Goal: Information Seeking & Learning: Learn about a topic

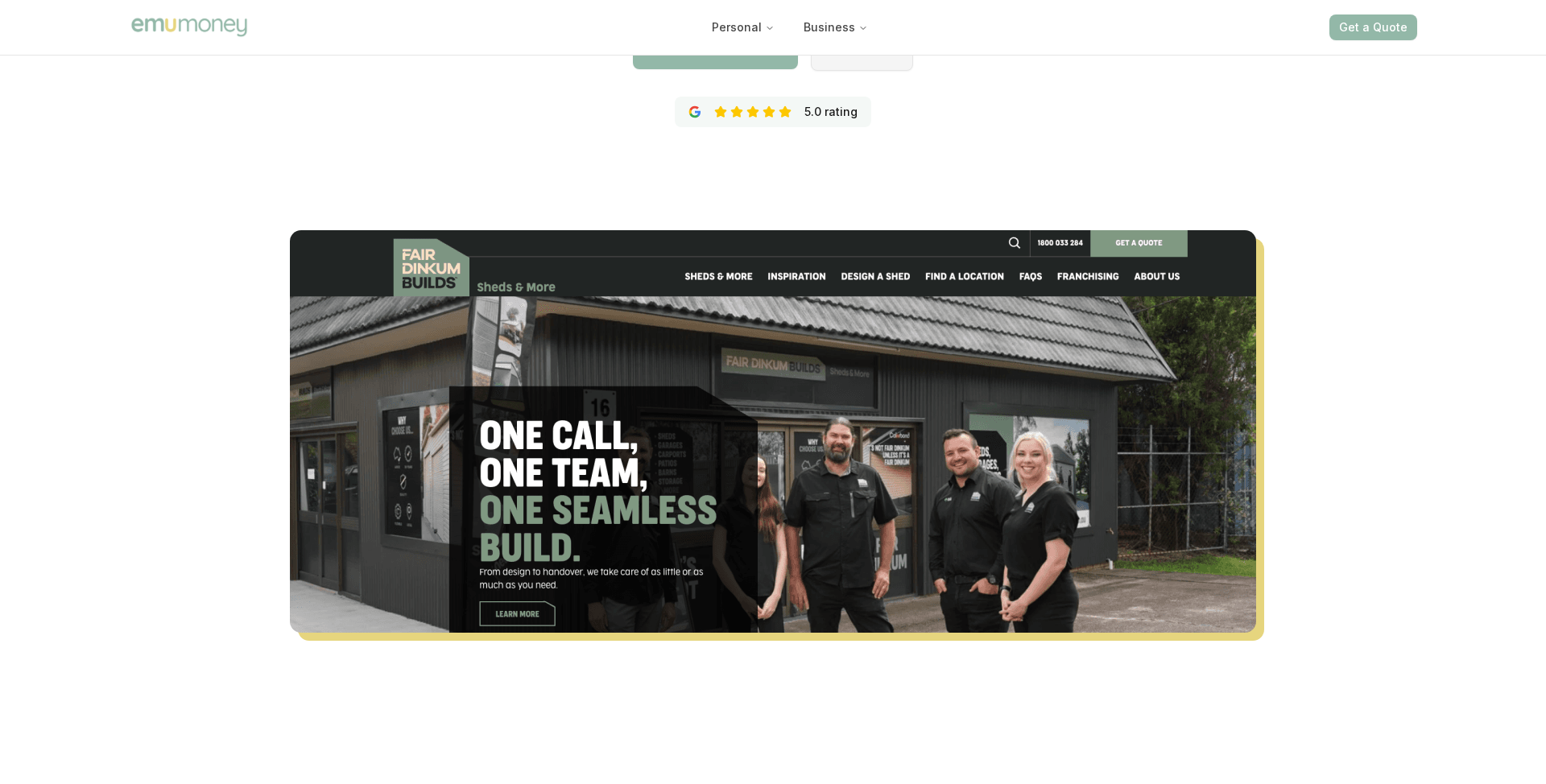
scroll to position [373, 0]
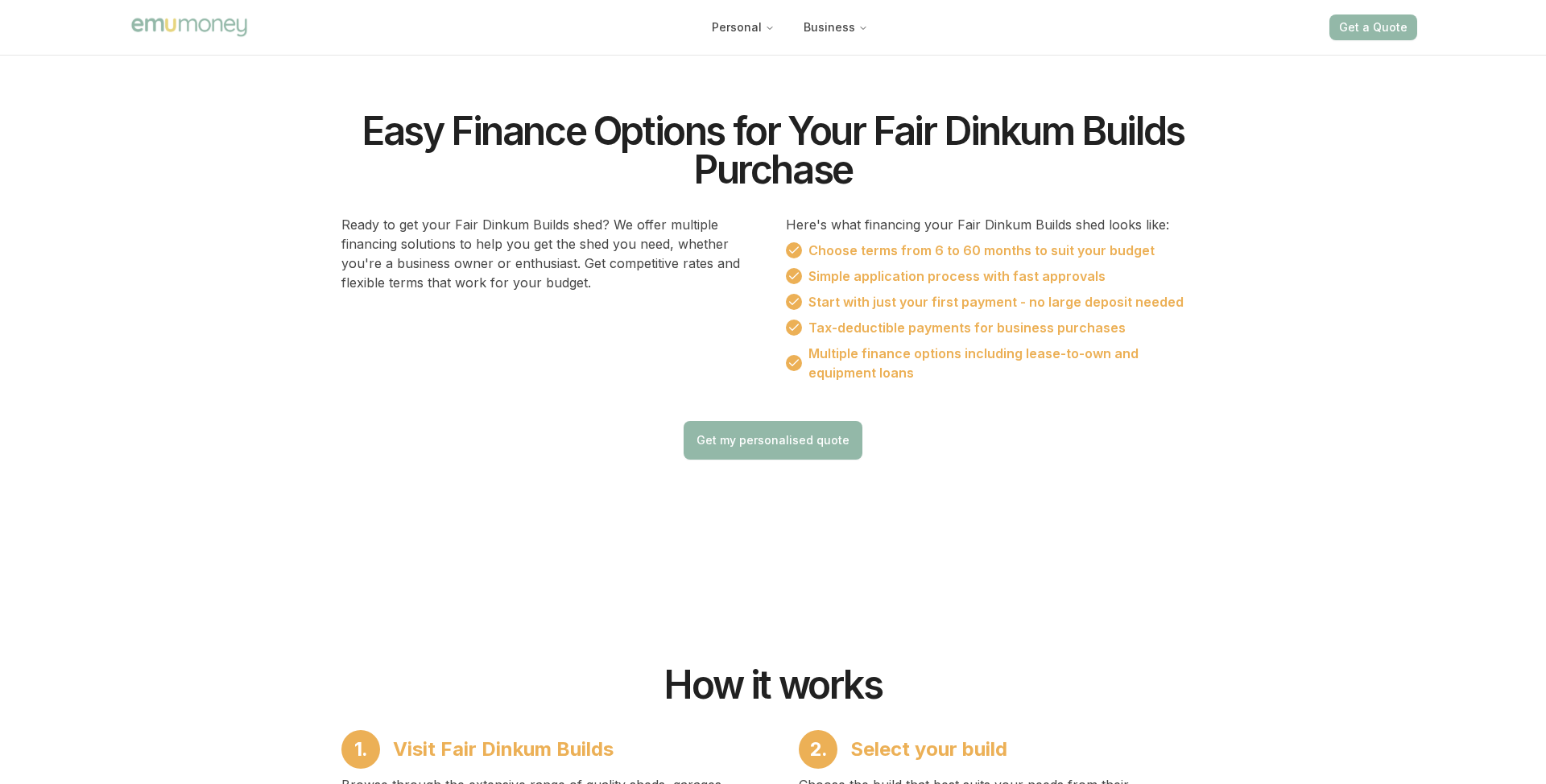
scroll to position [1482, 0]
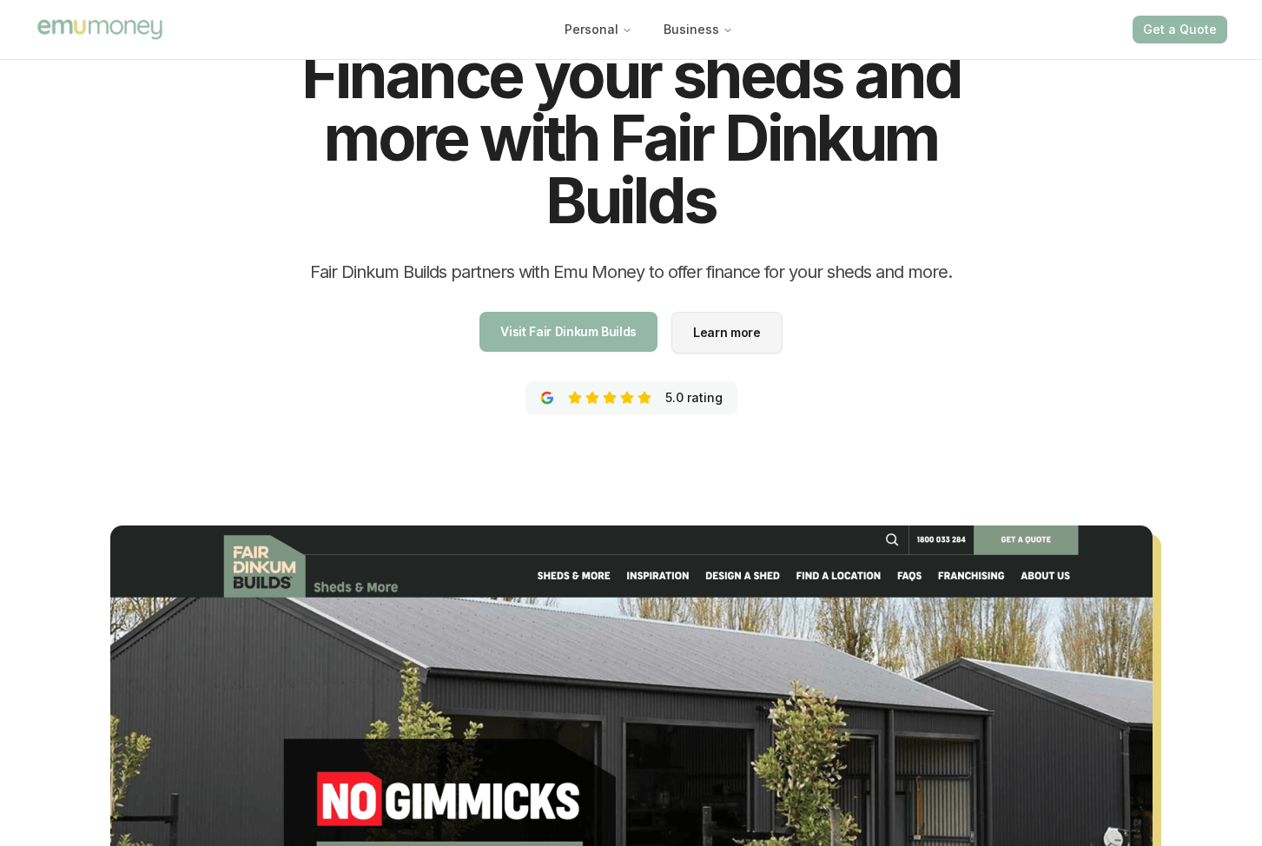
scroll to position [280, 0]
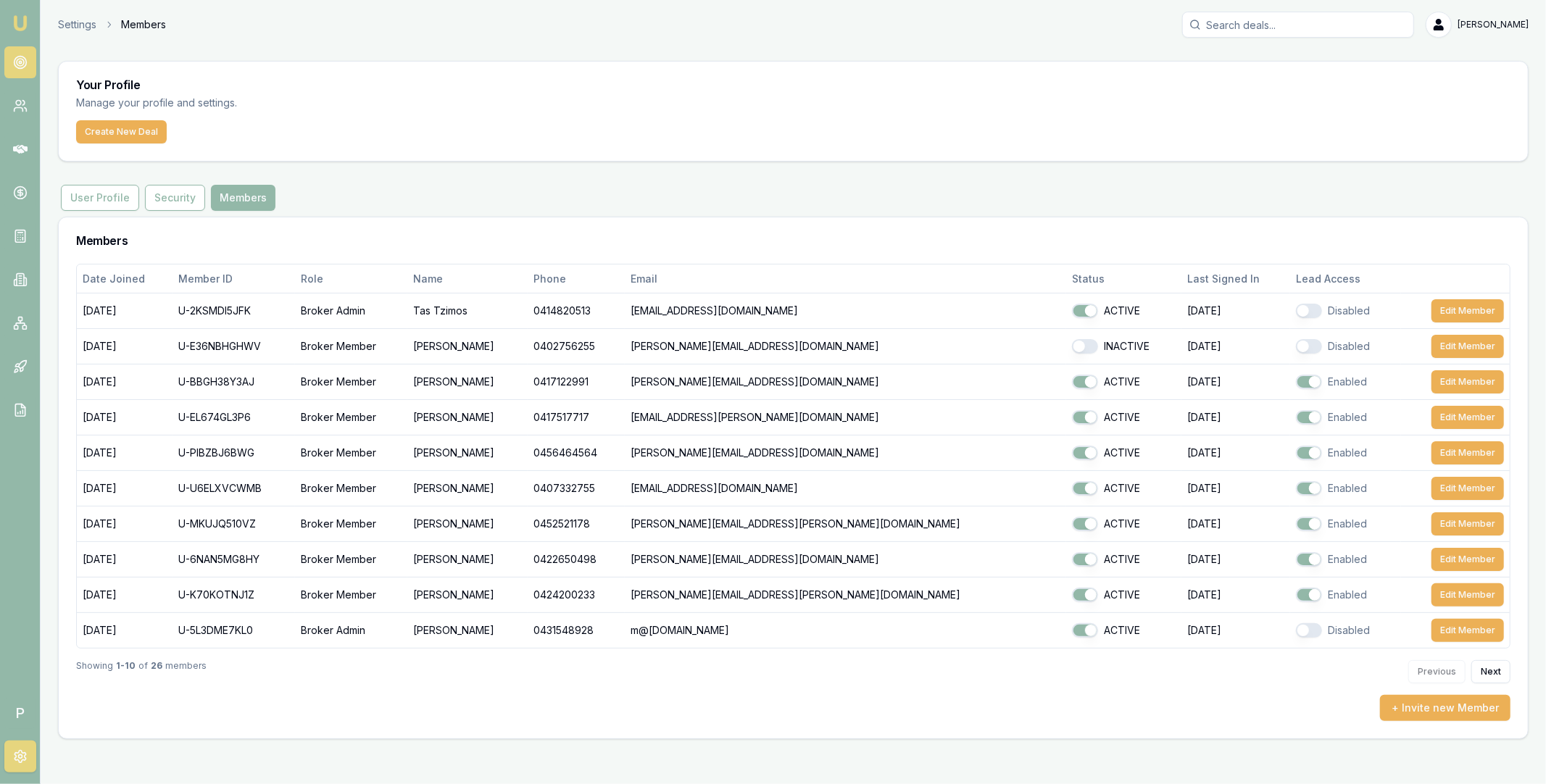
click at [26, 55] on icon at bounding box center [20, 62] width 14 height 14
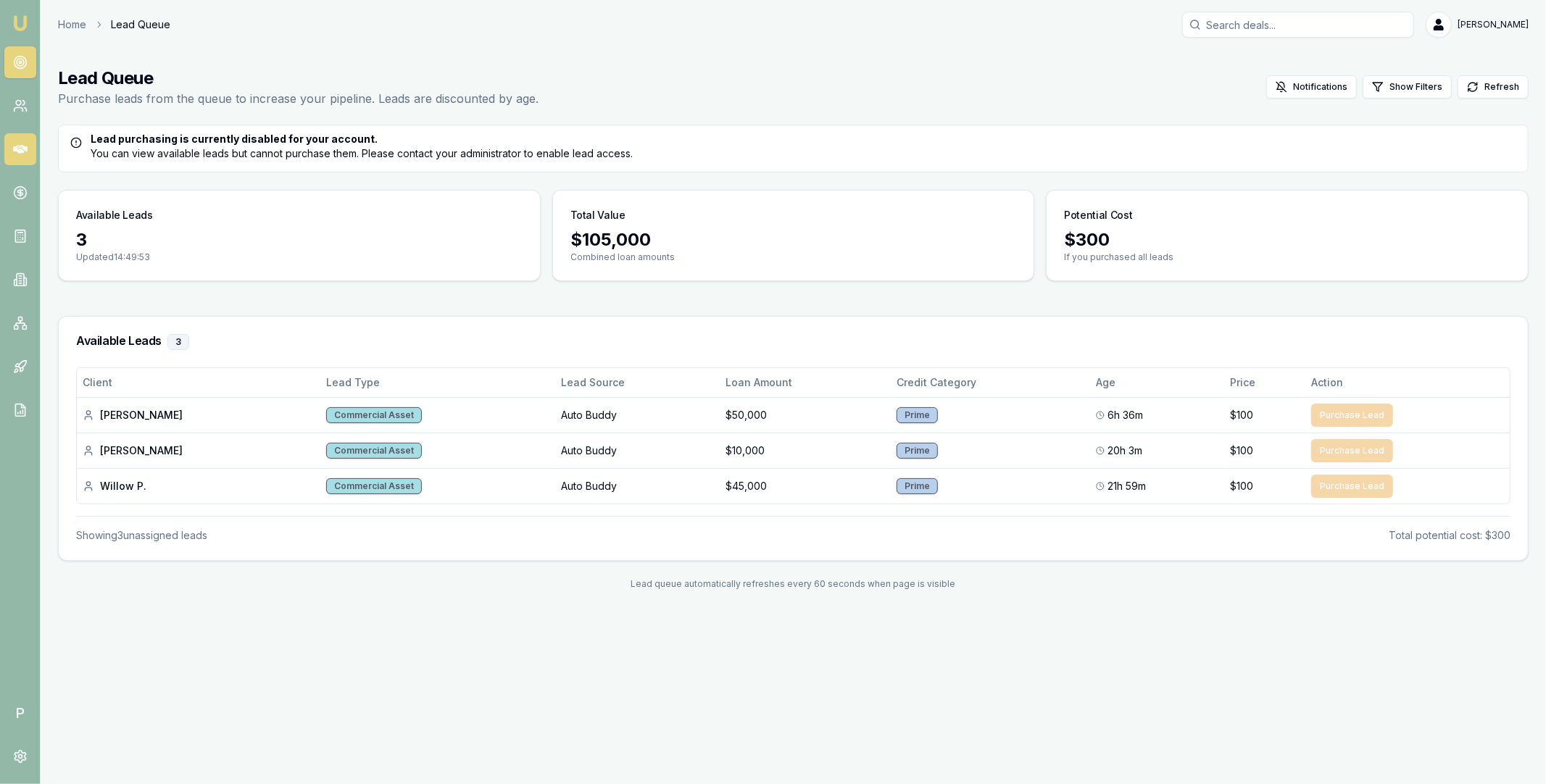
click at [24, 147] on icon at bounding box center [20, 149] width 14 height 8
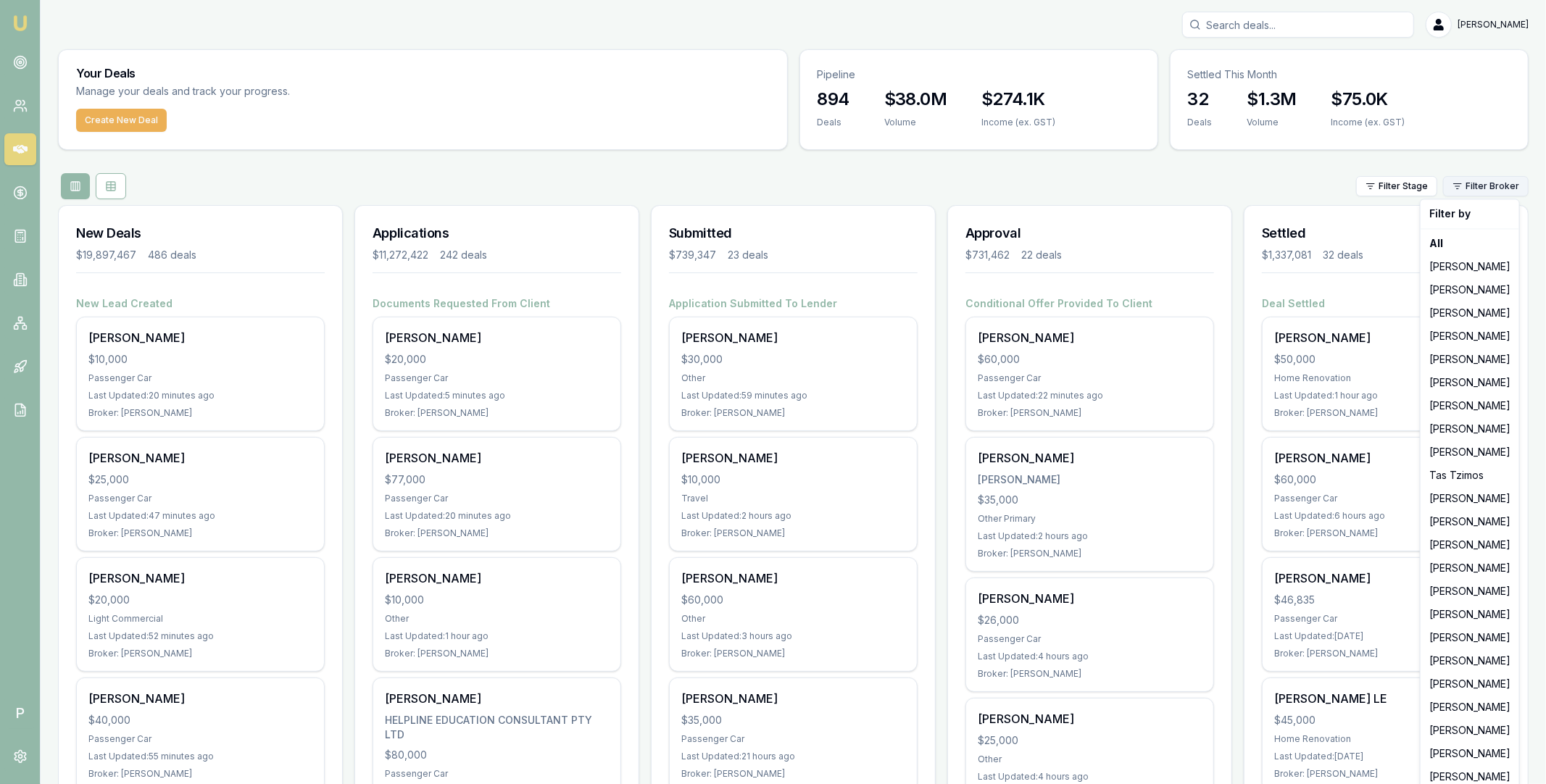
click at [1488, 187] on html "Emu Broker P Matt Leeburn Toggle Menu Your Deals Manage your deals and track yo…" at bounding box center [773, 392] width 1546 height 784
click at [1449, 574] on div "Erin Shield" at bounding box center [1469, 568] width 93 height 23
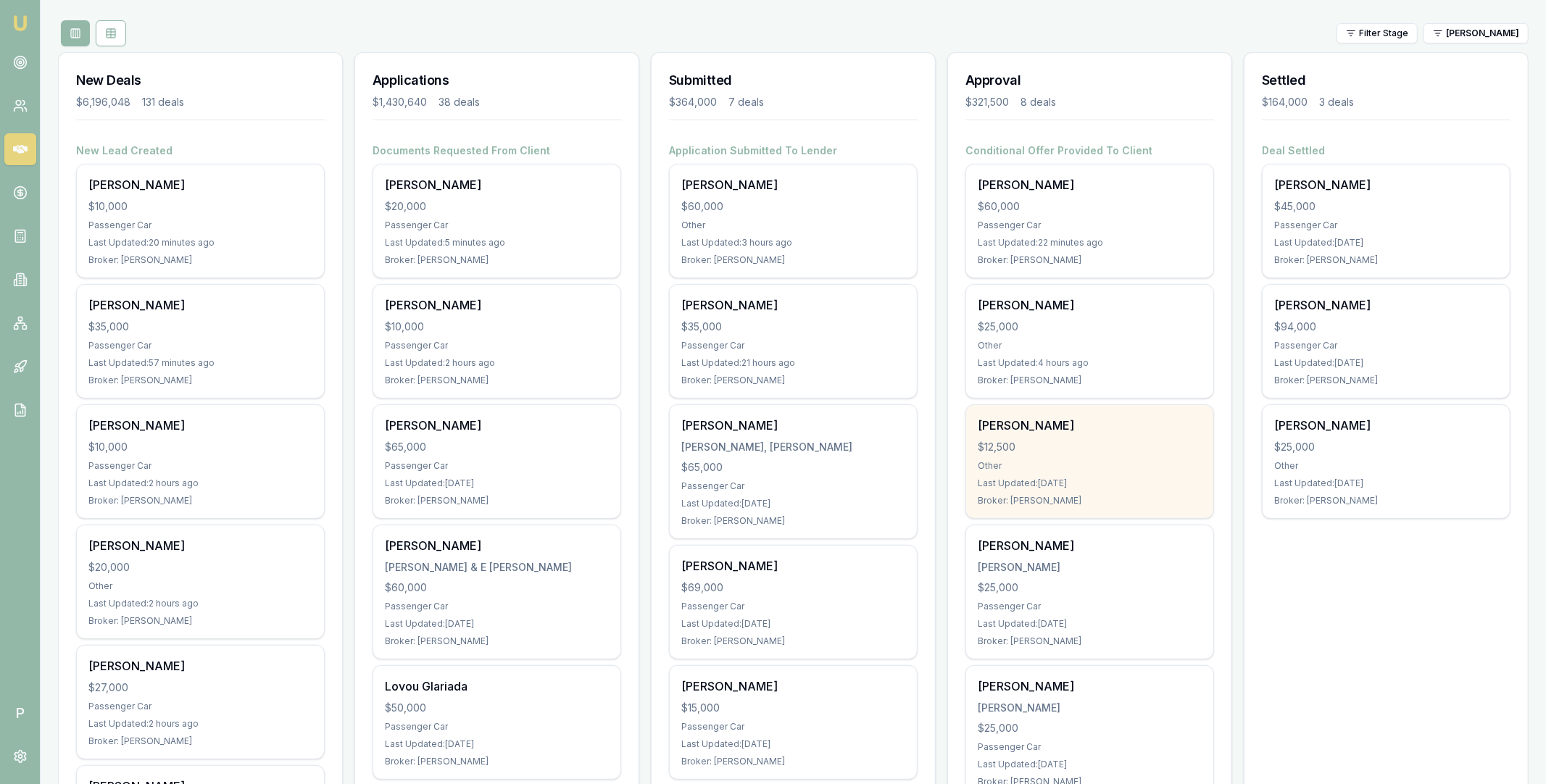
scroll to position [44, 0]
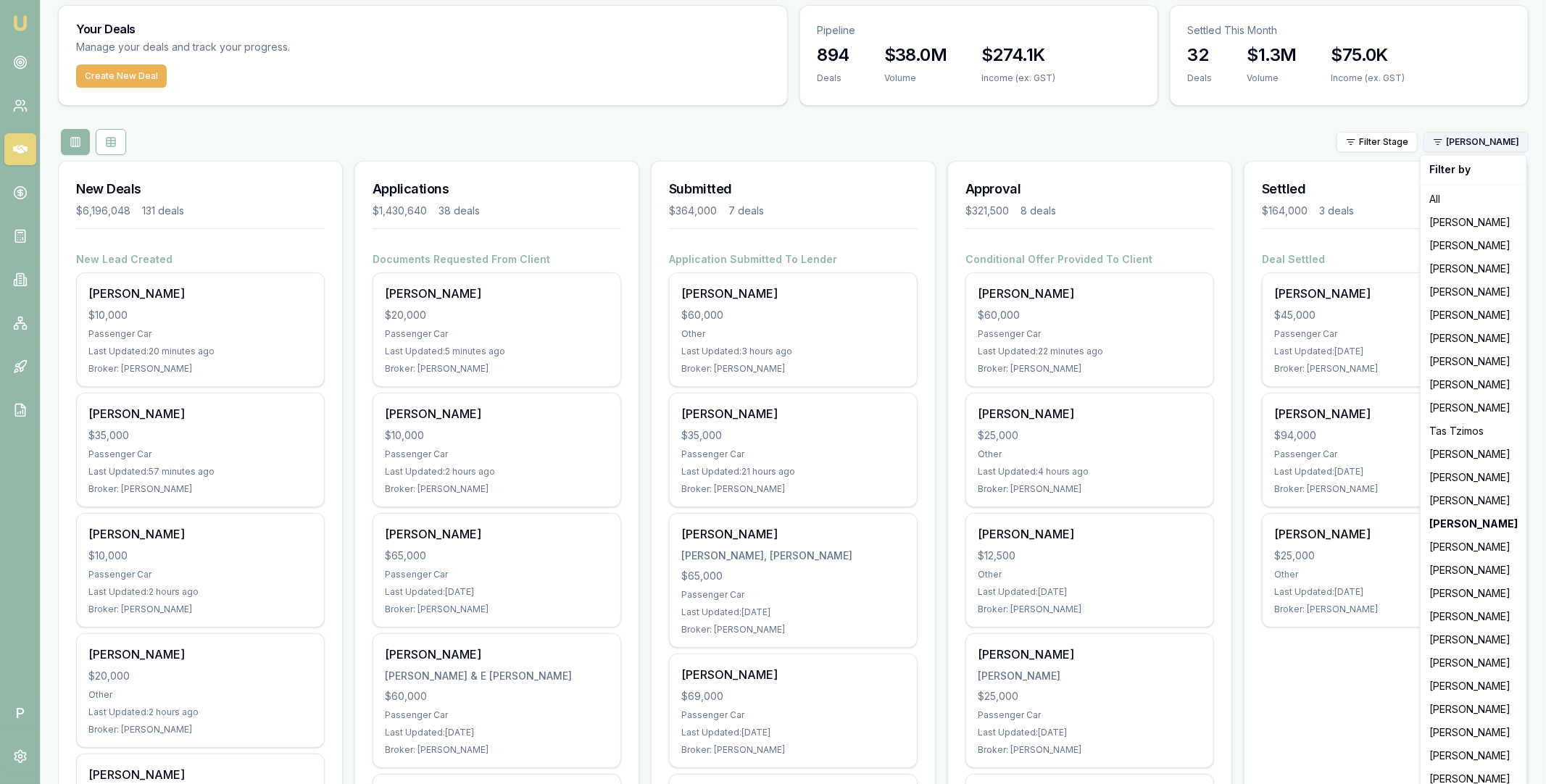
click at [1487, 146] on html "Emu Broker P Matt Leeburn Toggle Menu Your Deals Manage your deals and track yo…" at bounding box center [773, 348] width 1546 height 784
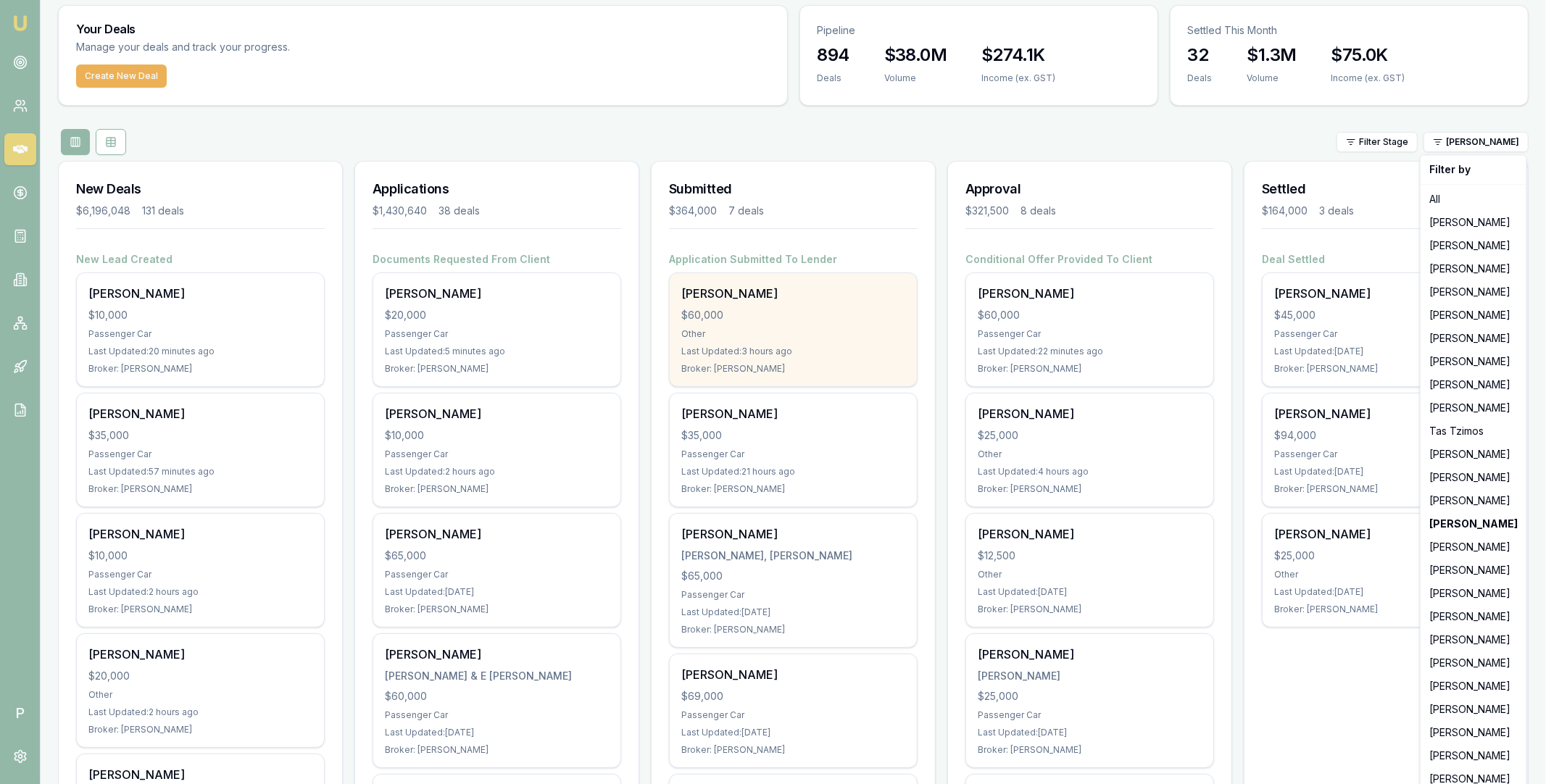
click at [779, 315] on html "Emu Broker P Matt Leeburn Toggle Menu Your Deals Manage your deals and track yo…" at bounding box center [773, 348] width 1546 height 784
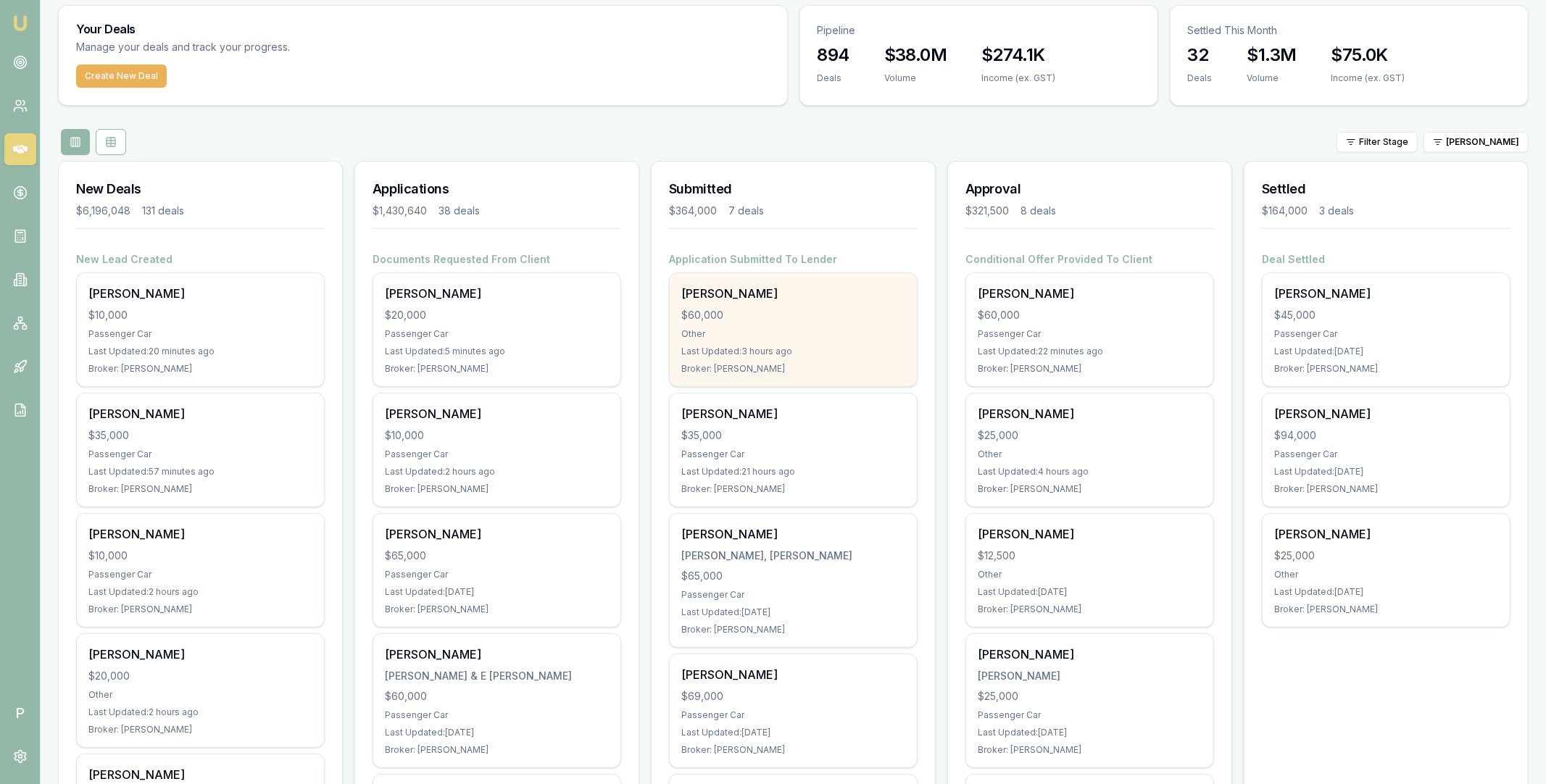
click at [748, 304] on div "Erin Hearns $60,000 Other Last Updated: 3 hours ago Broker: Erin Shield" at bounding box center [793, 329] width 247 height 113
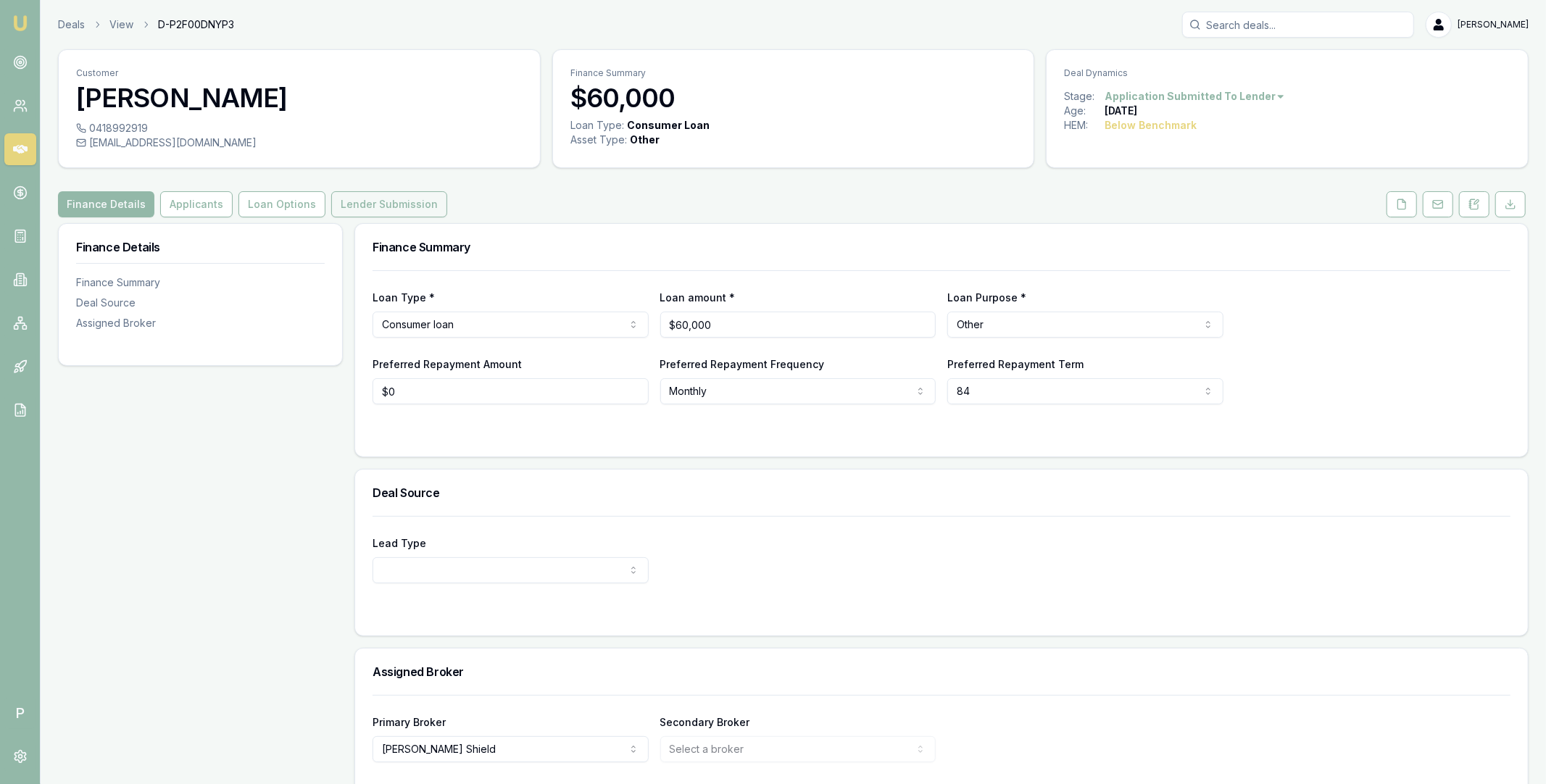
click at [350, 199] on button "Lender Submission" at bounding box center [389, 204] width 116 height 26
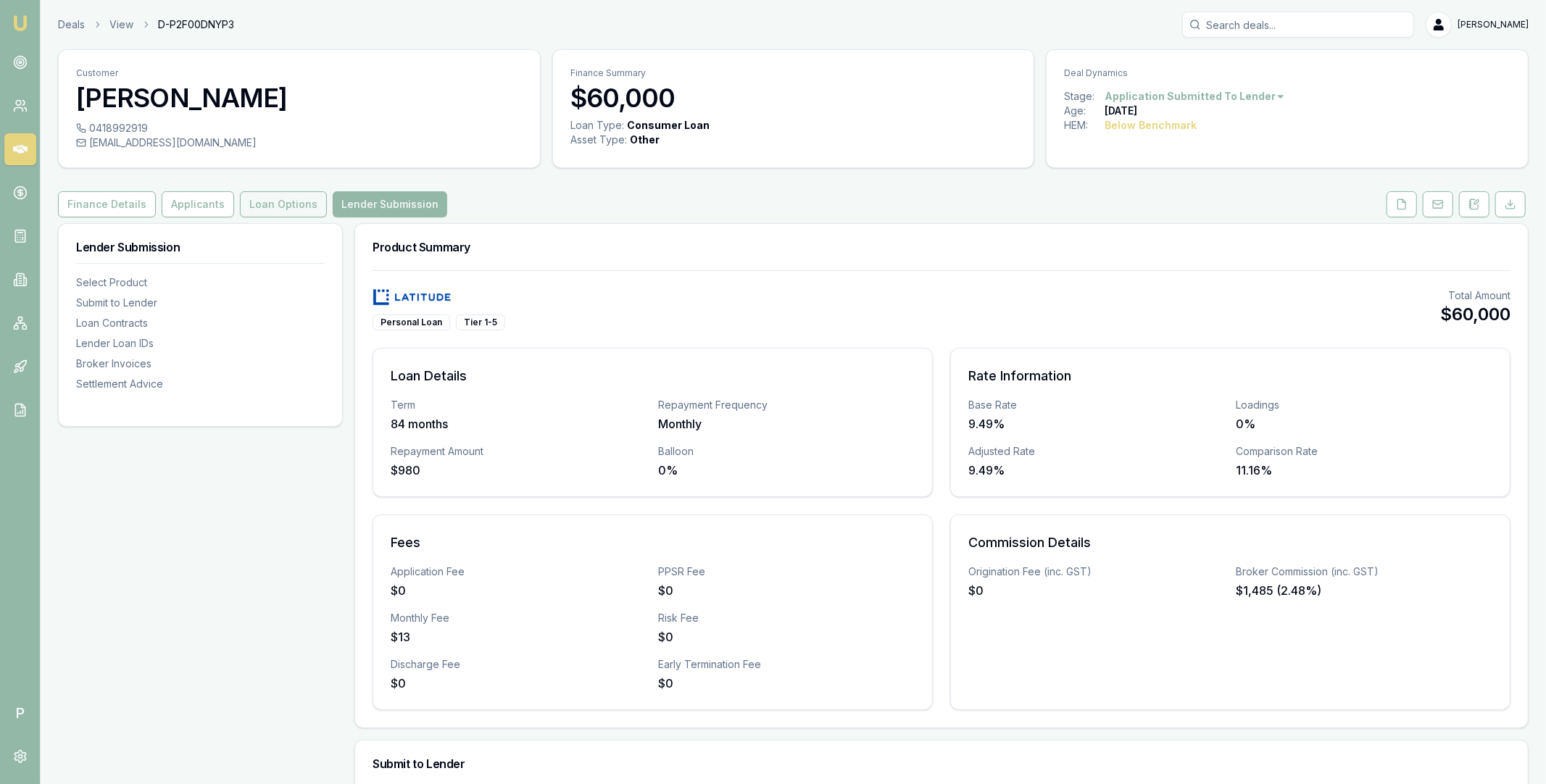
click at [295, 201] on button "Loan Options" at bounding box center [284, 204] width 87 height 26
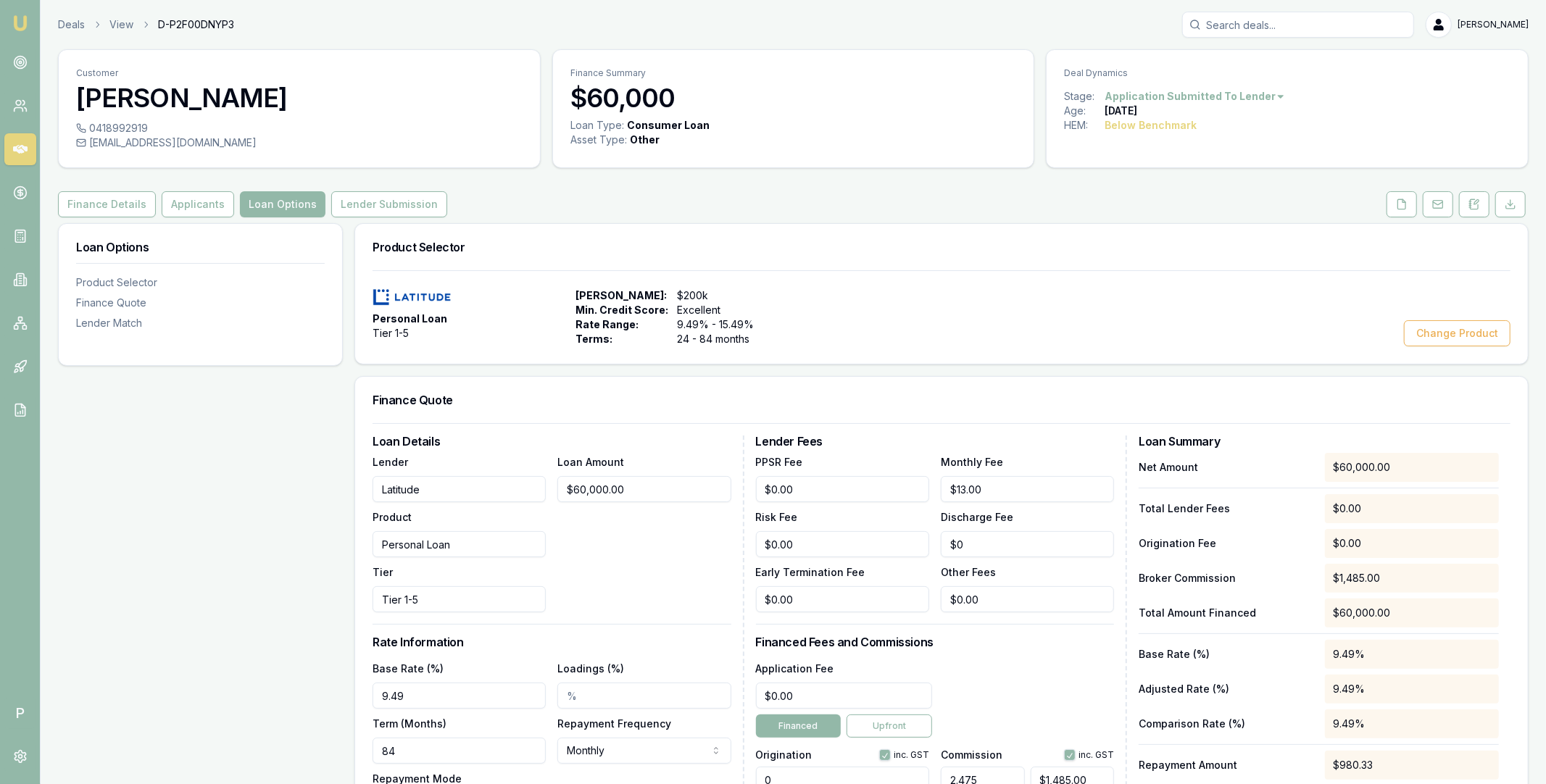
click at [22, 150] on icon at bounding box center [20, 149] width 14 height 8
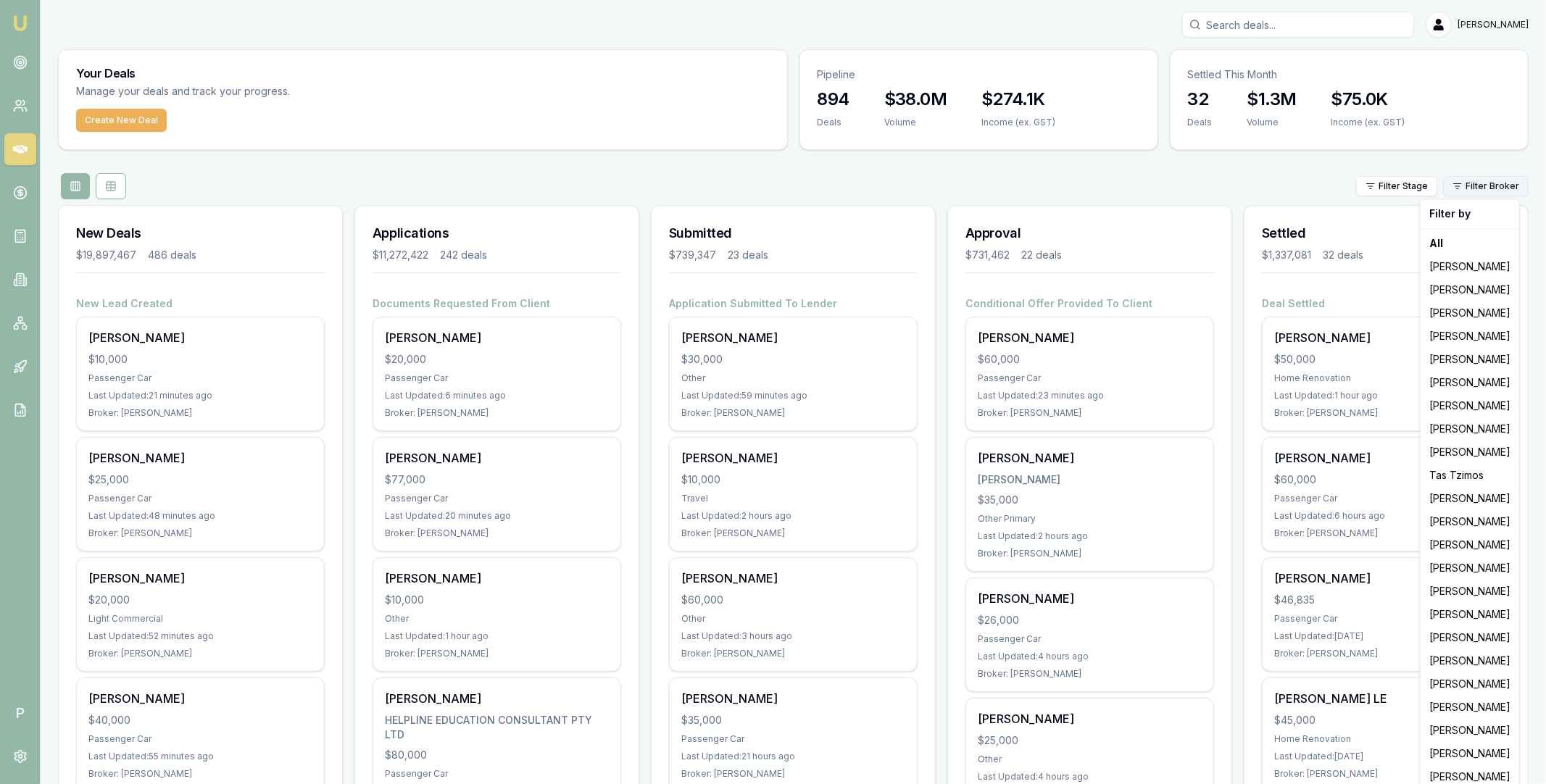
click at [1476, 189] on html "Emu Broker P Matt Leeburn Toggle Menu Your Deals Manage your deals and track yo…" at bounding box center [773, 392] width 1546 height 784
click at [1241, 378] on html "Emu Broker P Matt Leeburn Toggle Menu Your Deals Manage your deals and track yo…" at bounding box center [773, 392] width 1546 height 784
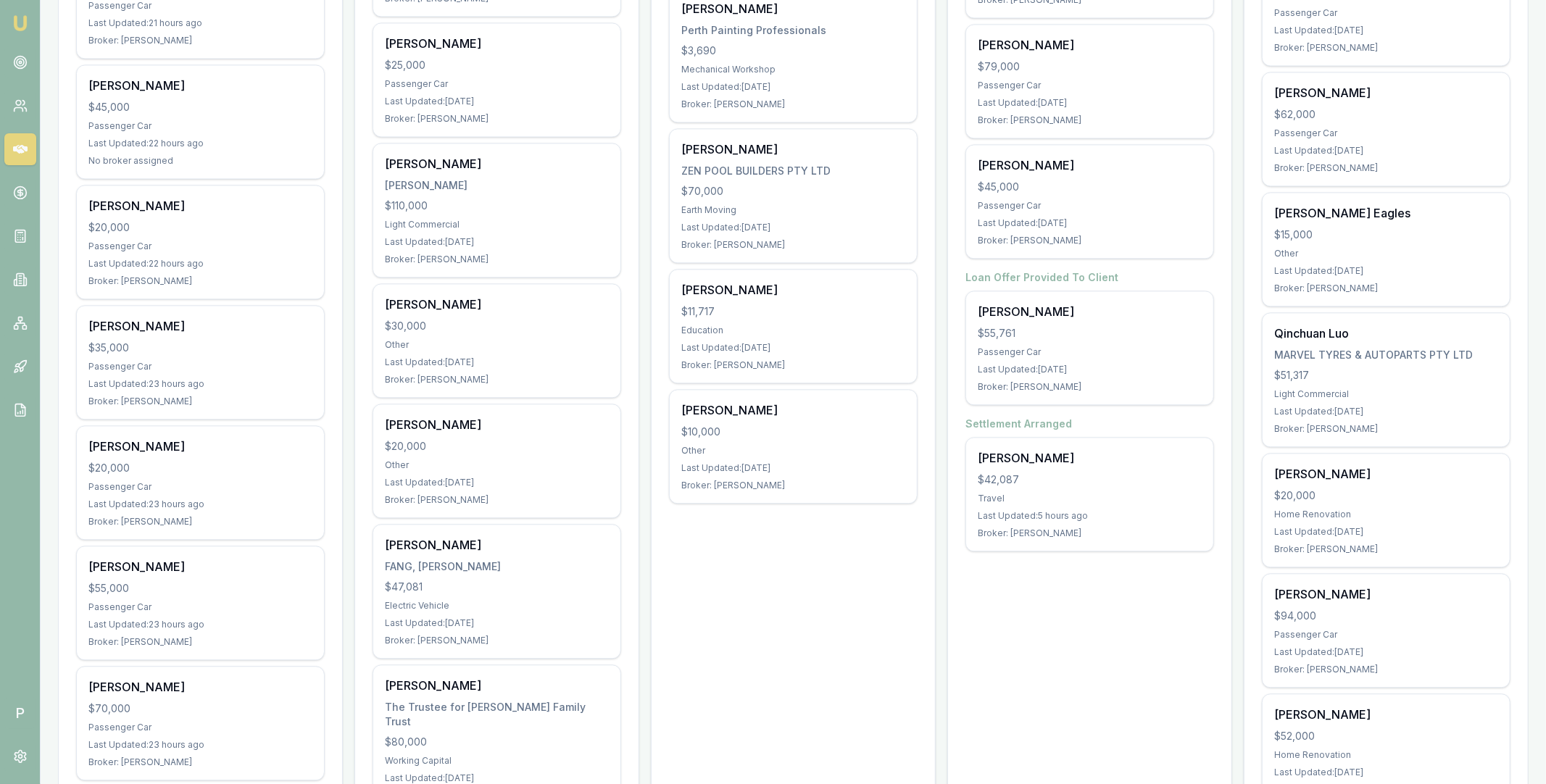
scroll to position [2548, 0]
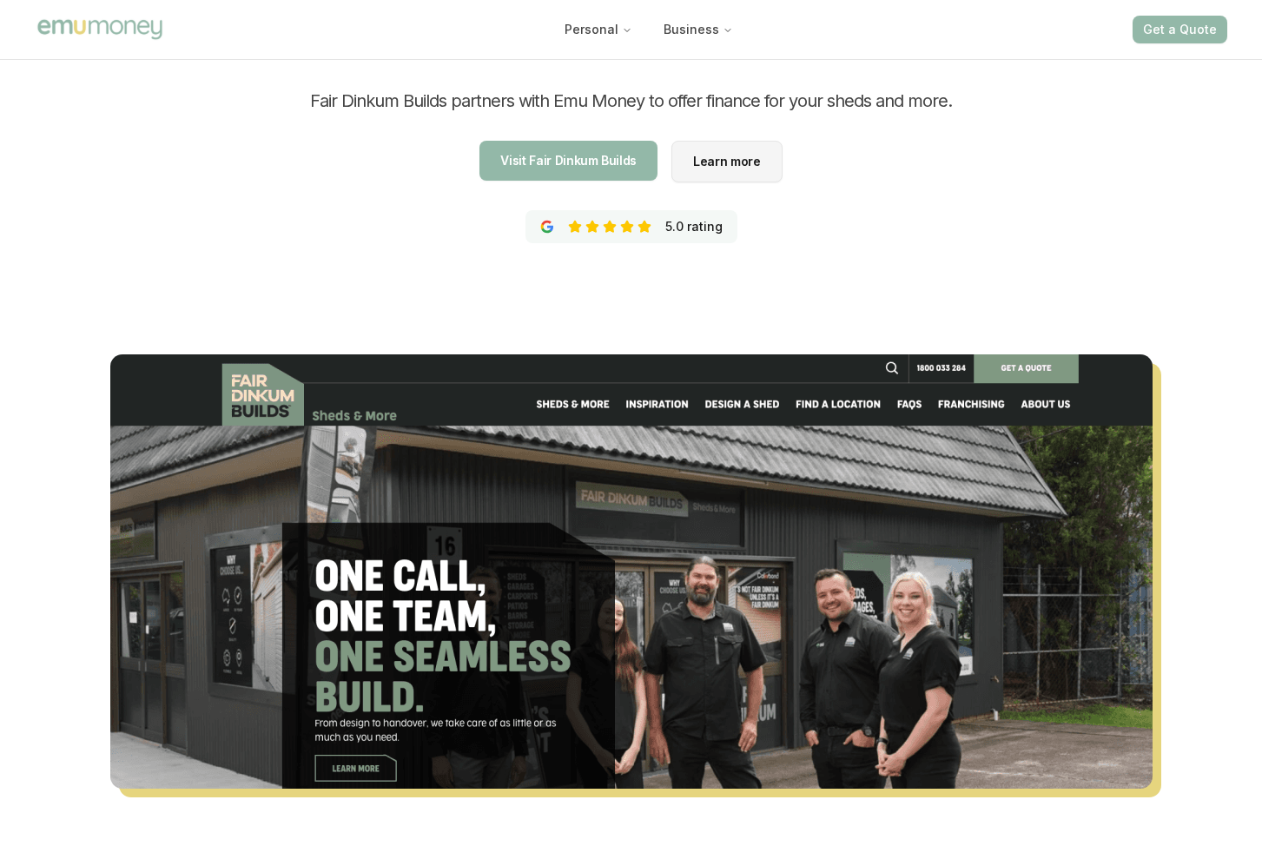
click at [1174, 34] on button "Get a Quote" at bounding box center [1180, 30] width 95 height 28
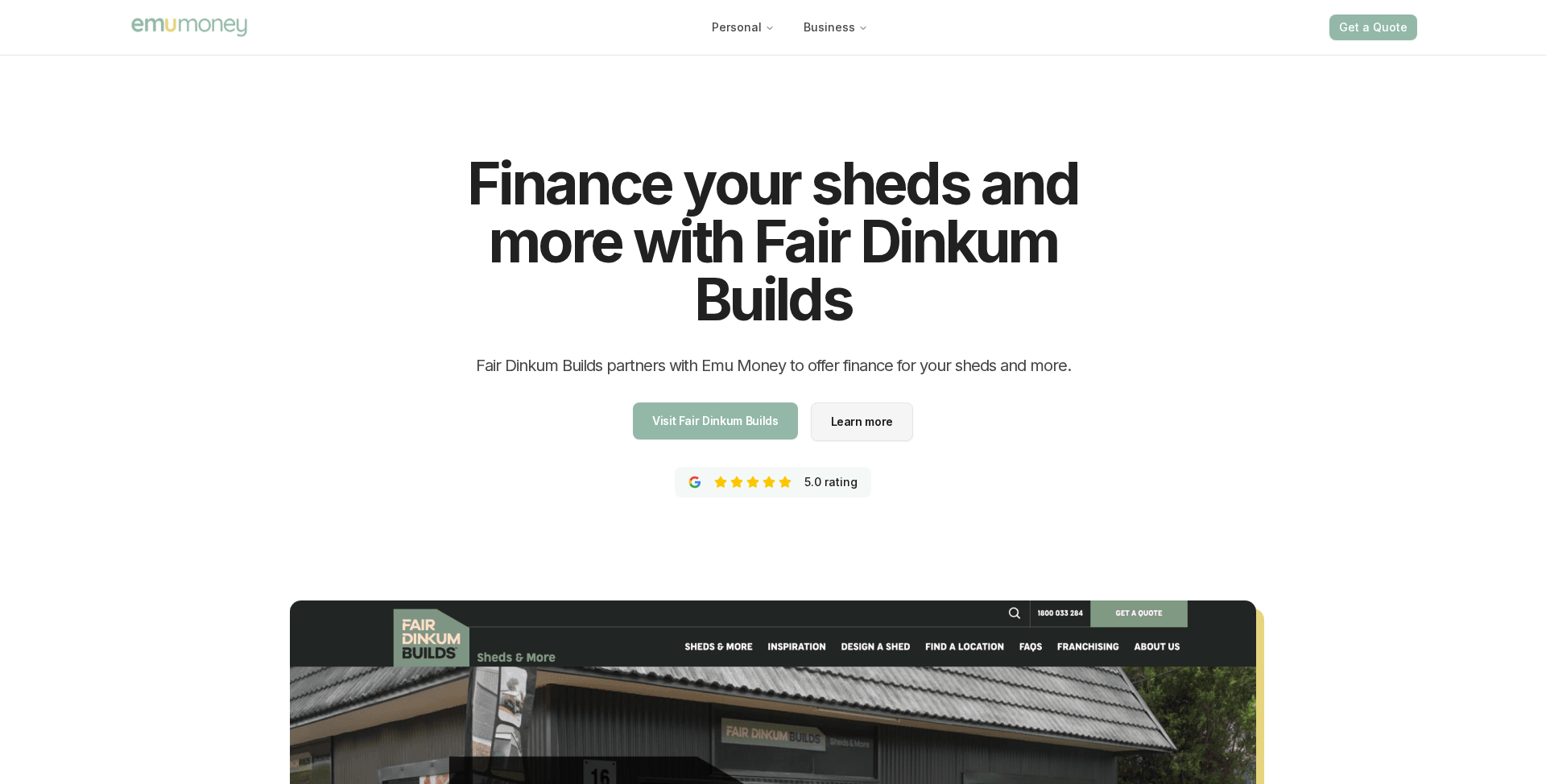
click at [1169, 457] on div "Finance your sheds and more with Fair Dinkum Builds Fair Dinkum Builds partners…" at bounding box center [772, 553] width 1352 height 1003
